Goal: Find specific page/section: Find specific page/section

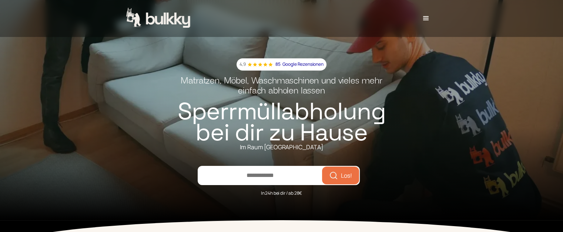
click at [257, 174] on input "number" at bounding box center [260, 176] width 124 height 18
type input "*****"
click at [339, 179] on button "Los!" at bounding box center [340, 175] width 34 height 15
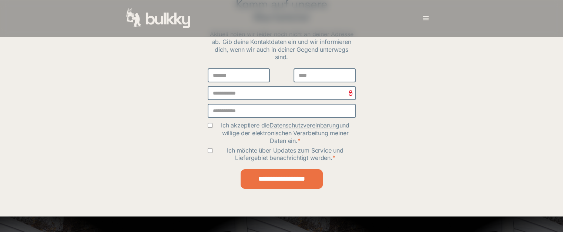
scroll to position [169, 0]
